Goal: Find specific page/section: Find specific page/section

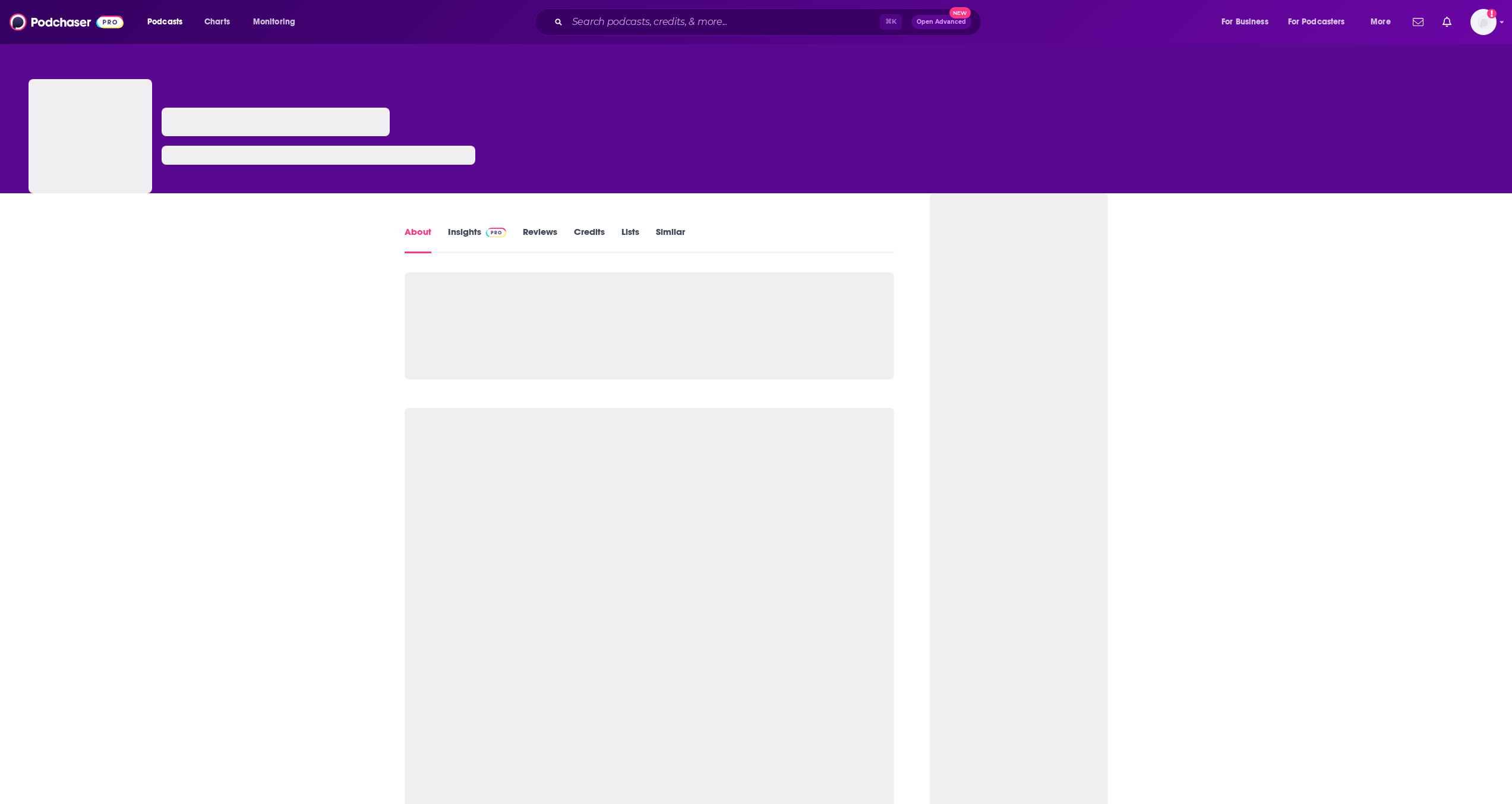
click at [607, 32] on div "⌘ K Open Advanced New" at bounding box center [758, 22] width 447 height 28
click at [630, 20] on input "Search podcasts, credits, & more..." at bounding box center [723, 22] width 312 height 19
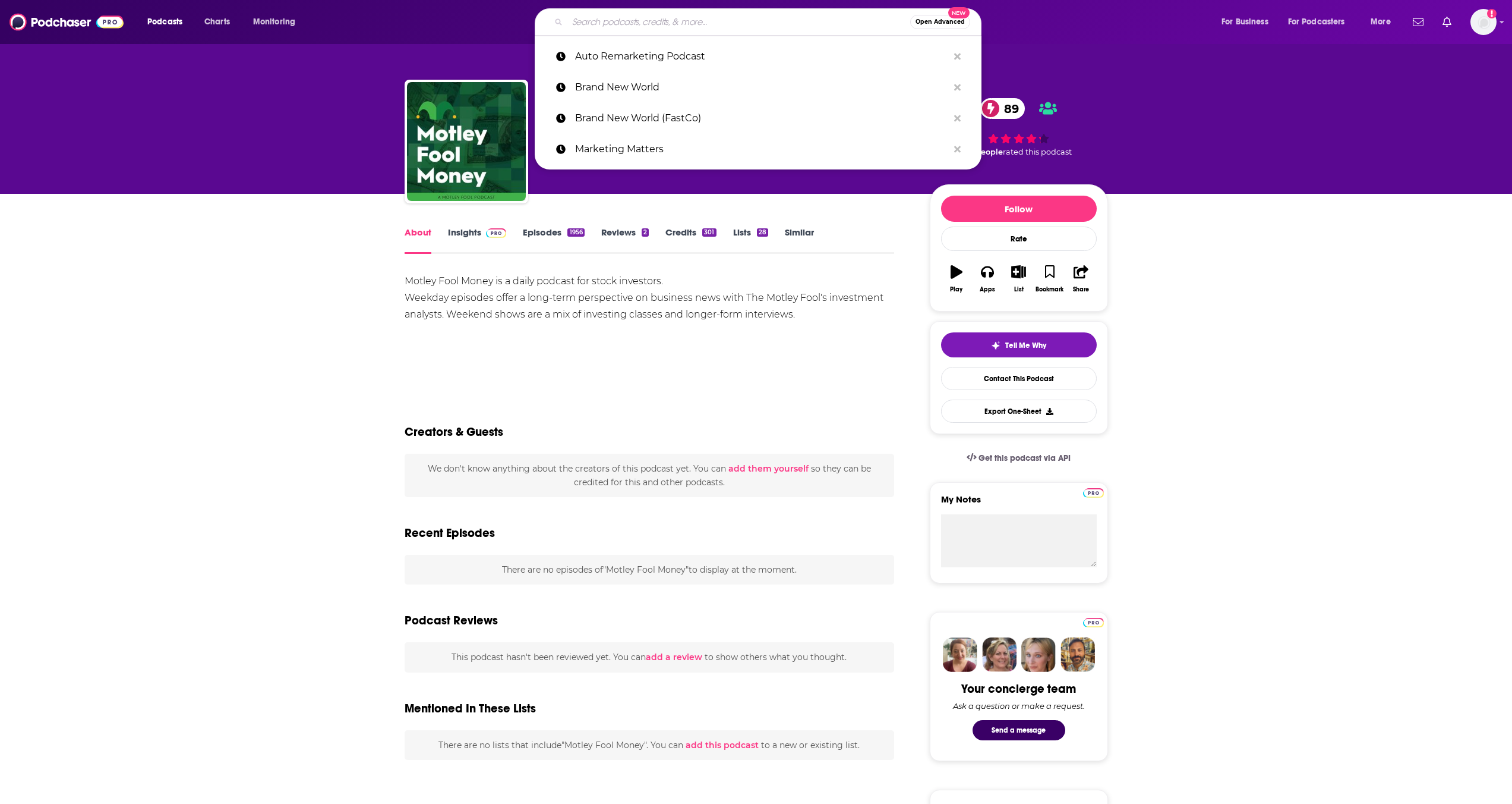
paste input "Skimm'd from the Couch"
type input "Skimm'd from the Couch"
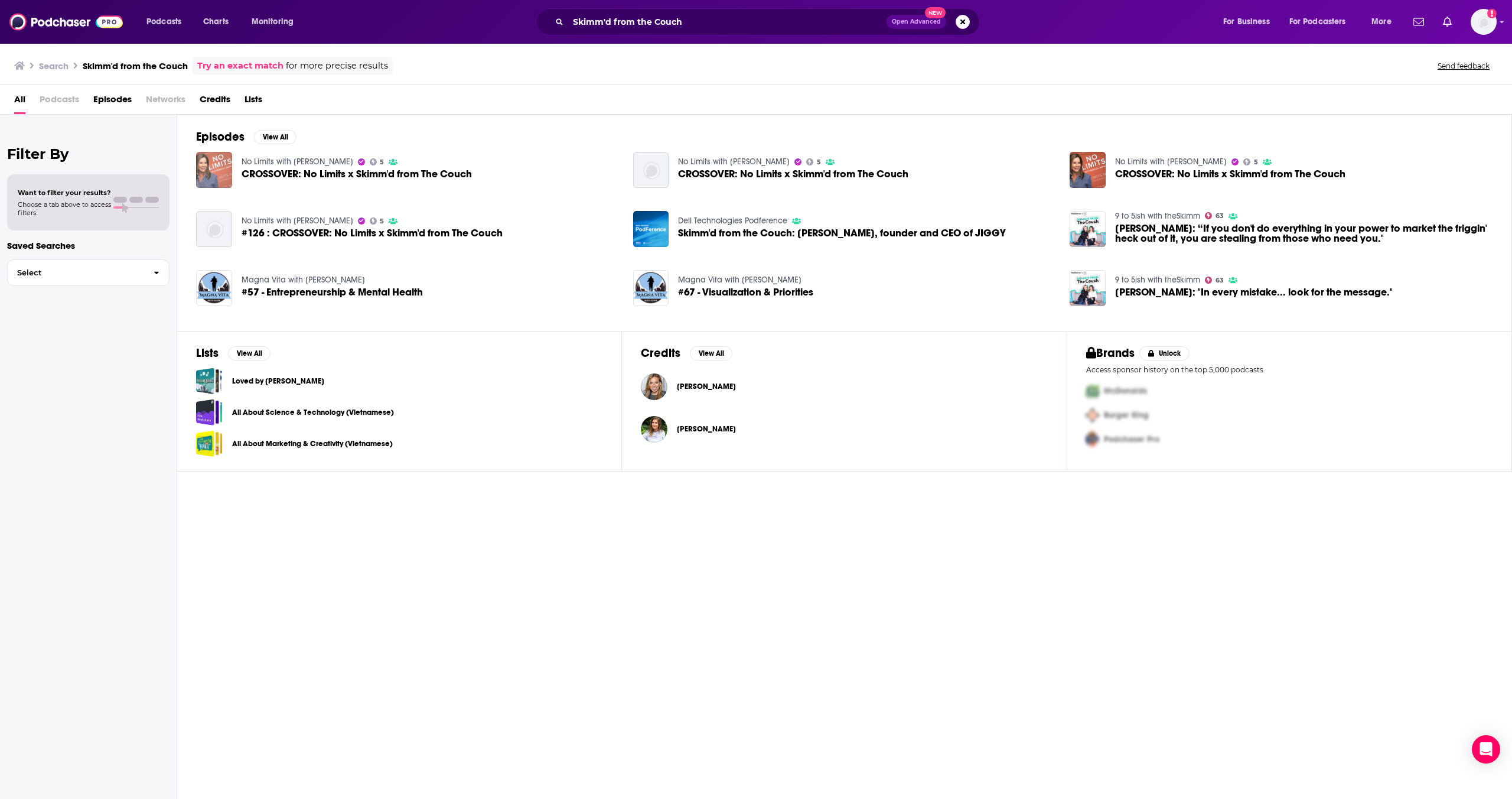
click at [214, 174] on img "CROSSOVER: No Limits x Skimm'd from The Couch" at bounding box center [214, 170] width 36 height 36
click at [62, 22] on img at bounding box center [66, 21] width 113 height 22
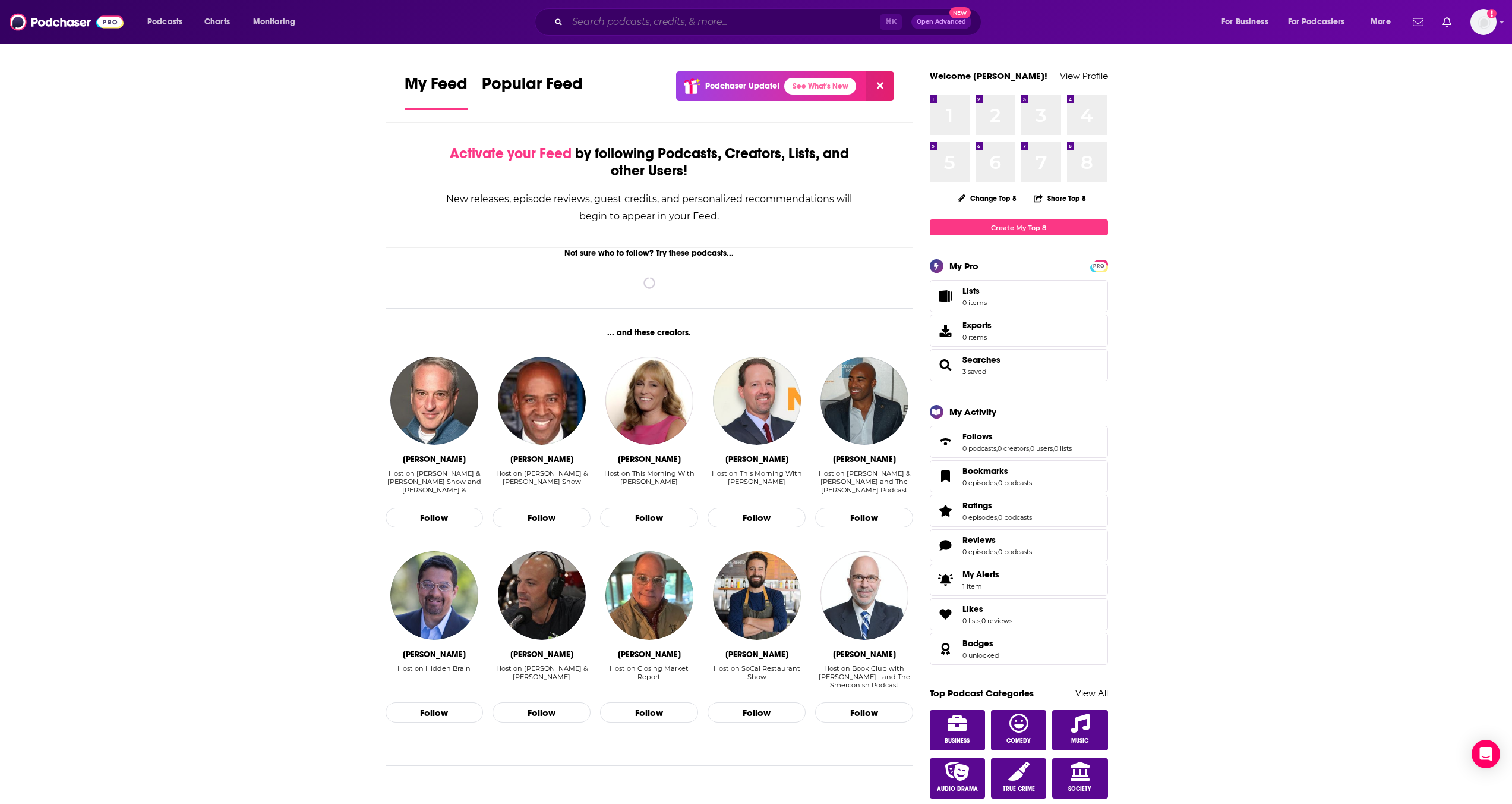
click at [700, 28] on input "Search podcasts, credits, & more..." at bounding box center [723, 22] width 312 height 19
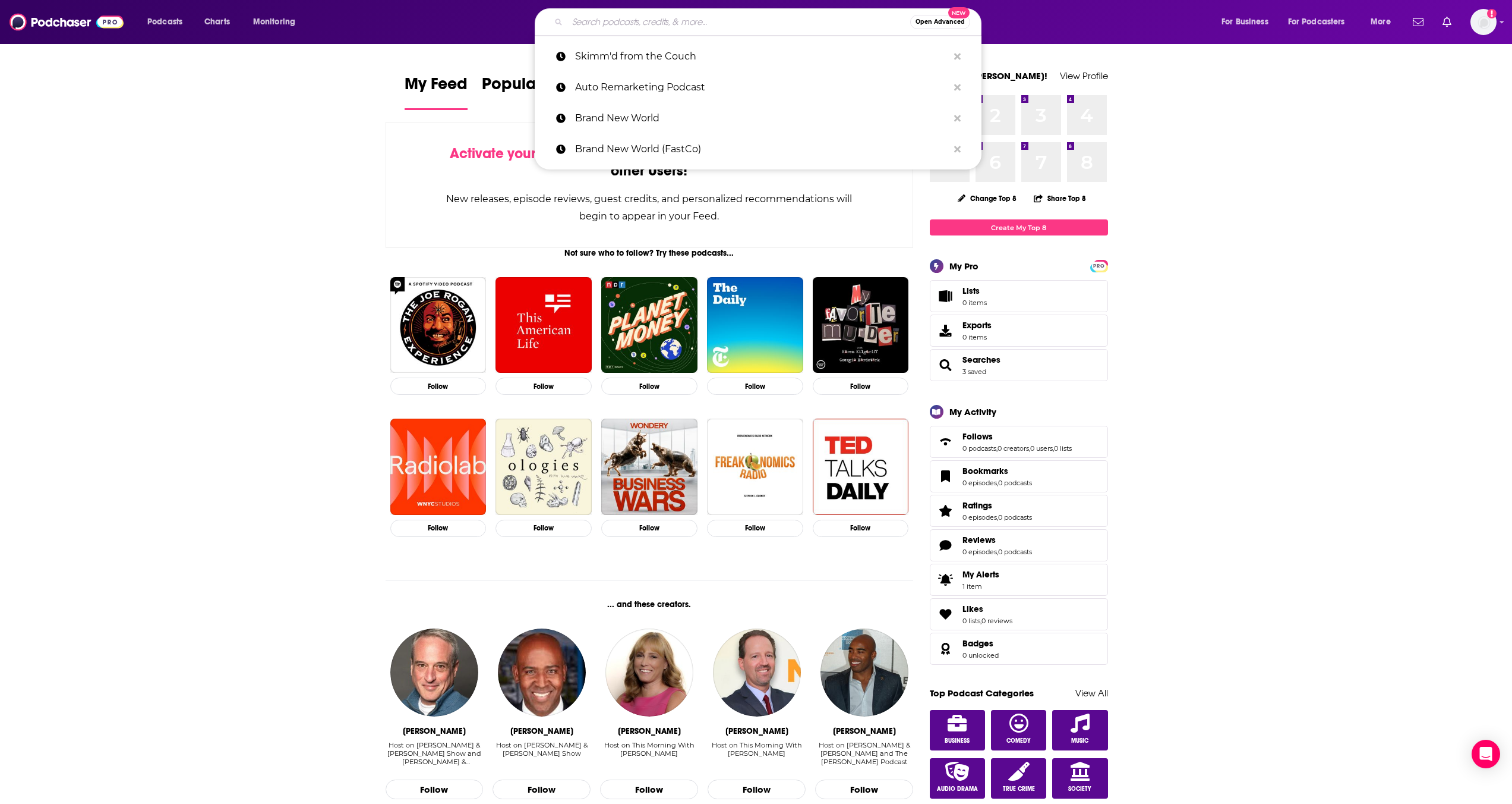
paste input "Skimm'd from the Couch"
type input "Skimm'd from the Couch"
